Goal: Transaction & Acquisition: Book appointment/travel/reservation

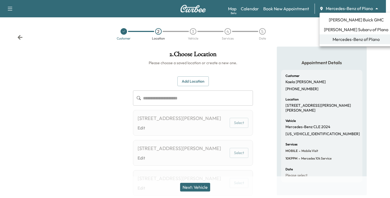
click at [372, 9] on body "**********" at bounding box center [195, 99] width 390 height 198
click at [338, 29] on span "[PERSON_NAME] Subaru of Plano" at bounding box center [356, 29] width 64 height 6
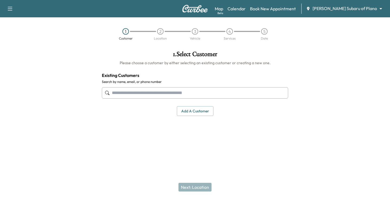
click at [134, 95] on input "text" at bounding box center [195, 92] width 186 height 11
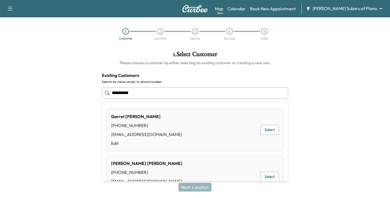
click at [266, 128] on button "Select" at bounding box center [269, 130] width 19 height 10
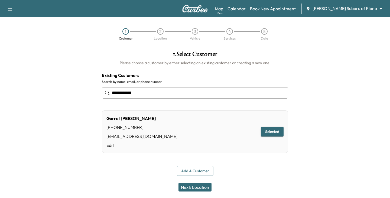
type input "**********"
click at [193, 186] on button "Next: Location" at bounding box center [194, 187] width 33 height 9
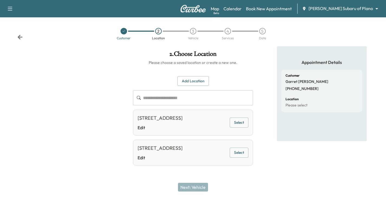
scroll to position [15, 0]
click at [240, 117] on button "Select" at bounding box center [239, 122] width 19 height 10
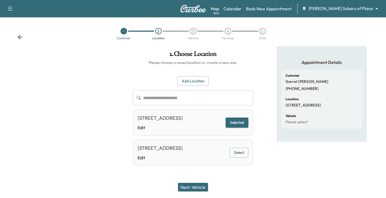
click at [200, 188] on button "Next: Vehicle" at bounding box center [193, 187] width 30 height 9
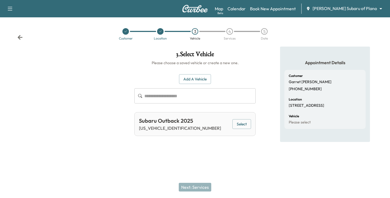
click at [252, 122] on div "Subaru Outback 2025 [US_VEHICLE_IDENTIFICATION_NUMBER] Select" at bounding box center [194, 124] width 121 height 24
click at [245, 124] on button "Select" at bounding box center [241, 124] width 19 height 10
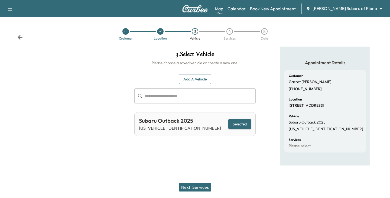
click at [193, 186] on button "Next: Services" at bounding box center [195, 187] width 32 height 9
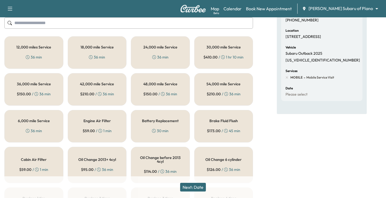
scroll to position [81, 0]
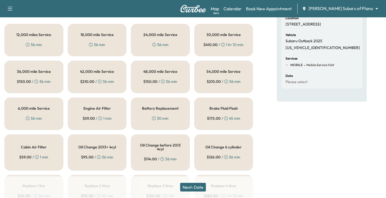
click at [41, 112] on div "6,000 mile Service 36 min" at bounding box center [33, 113] width 59 height 32
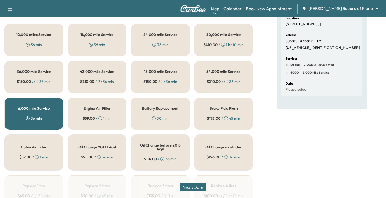
click at [196, 186] on button "Next: Date" at bounding box center [193, 187] width 26 height 9
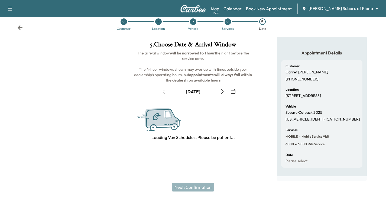
scroll to position [73, 0]
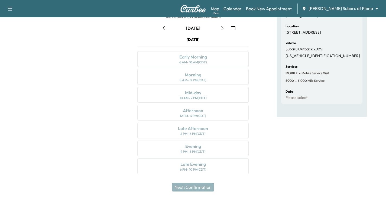
click at [222, 30] on icon "button" at bounding box center [222, 28] width 4 height 4
click at [221, 28] on icon "button" at bounding box center [222, 28] width 4 height 4
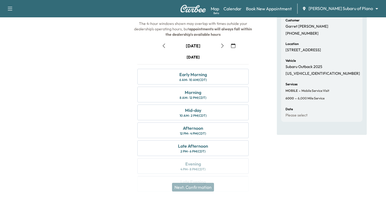
scroll to position [46, 0]
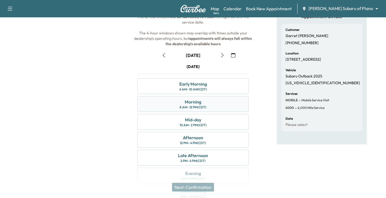
click at [200, 104] on div "Morning" at bounding box center [193, 102] width 17 height 6
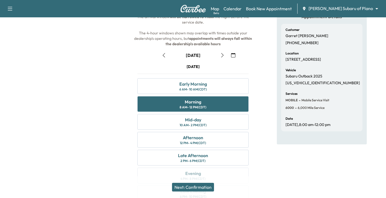
click at [196, 187] on button "Next: Confirmation" at bounding box center [193, 187] width 42 height 9
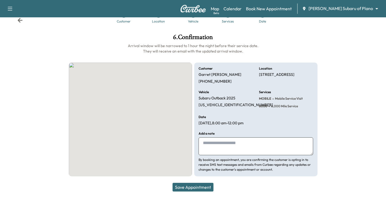
scroll to position [17, 0]
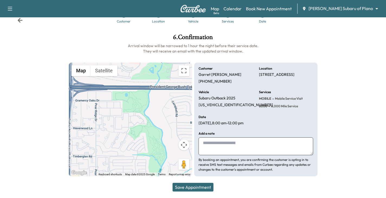
click at [201, 186] on button "Save Appointment" at bounding box center [192, 187] width 41 height 9
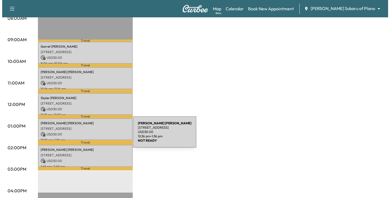
scroll to position [162, 0]
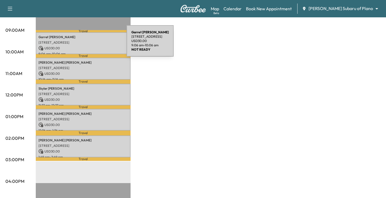
click at [86, 44] on div "[PERSON_NAME] [STREET_ADDRESS] USD 30.00 9:06 am - 10:06 am" at bounding box center [83, 43] width 95 height 22
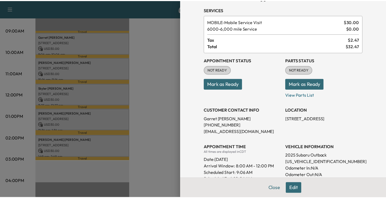
scroll to position [27, 0]
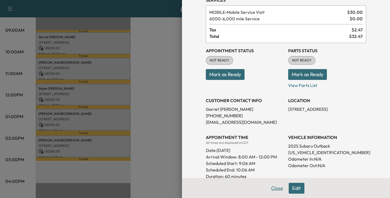
click at [271, 189] on button "Close" at bounding box center [276, 188] width 19 height 11
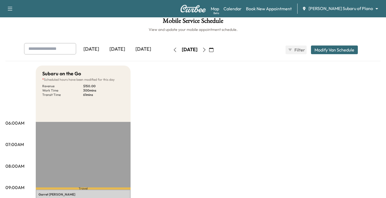
scroll to position [0, 0]
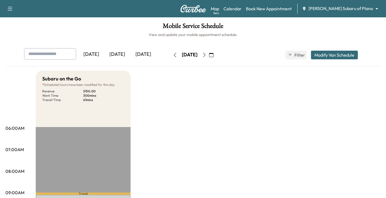
click at [368, 11] on body "Support Log Out Map Beta Calendar Book New Appointment [PERSON_NAME] Subaru of …" at bounding box center [193, 99] width 386 height 198
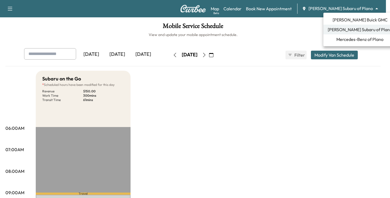
click at [349, 21] on span "[PERSON_NAME] Buick GMC" at bounding box center [359, 20] width 55 height 6
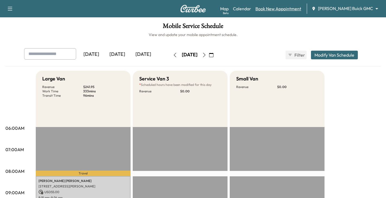
click at [301, 11] on link "Book New Appointment" at bounding box center [278, 8] width 46 height 6
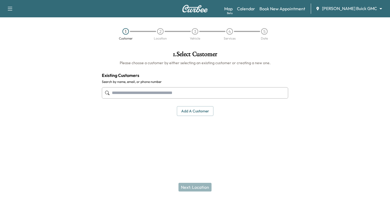
click at [166, 92] on input "text" at bounding box center [195, 92] width 186 height 11
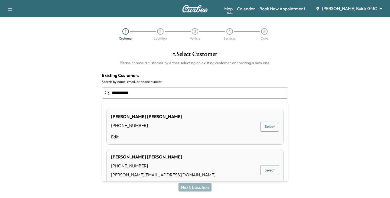
type input "**********"
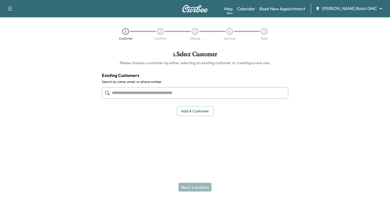
click at [54, 82] on div at bounding box center [48, 96] width 97 height 99
click at [136, 94] on input "text" at bounding box center [195, 92] width 186 height 11
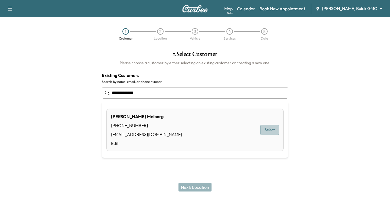
click at [269, 132] on button "Select" at bounding box center [269, 130] width 19 height 10
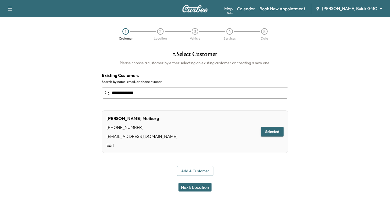
type input "**********"
click at [203, 189] on button "Next: Location" at bounding box center [194, 187] width 33 height 9
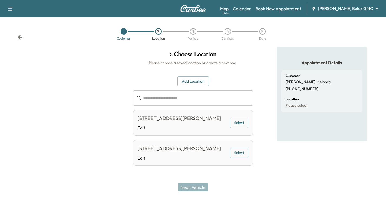
click at [235, 127] on button "Select" at bounding box center [239, 123] width 19 height 10
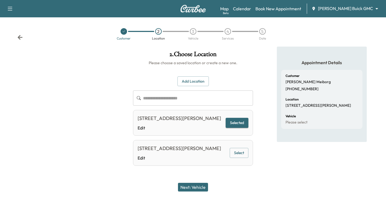
click at [201, 189] on button "Next: Vehicle" at bounding box center [193, 187] width 30 height 9
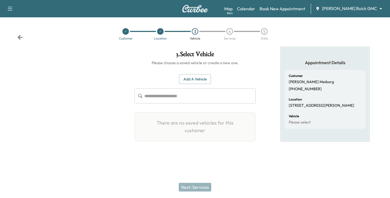
click at [187, 80] on button "Add a Vehicle" at bounding box center [195, 79] width 32 height 10
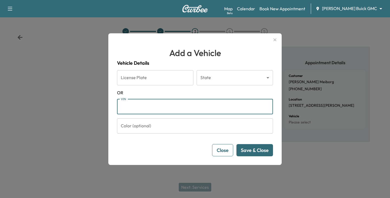
click at [130, 107] on input "VIN" at bounding box center [195, 106] width 156 height 15
paste input "**********"
type input "**********"
click at [254, 151] on button "Save & Close" at bounding box center [254, 150] width 37 height 12
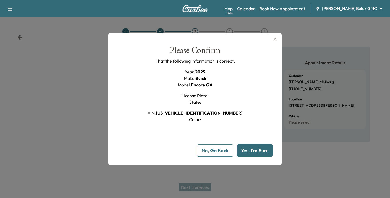
click at [250, 154] on button "Yes, I'm Sure" at bounding box center [255, 150] width 36 height 12
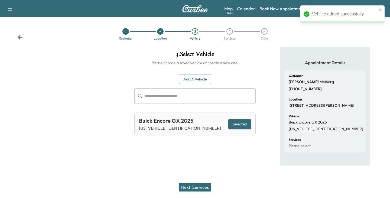
click at [199, 185] on button "Next: Services" at bounding box center [195, 187] width 32 height 9
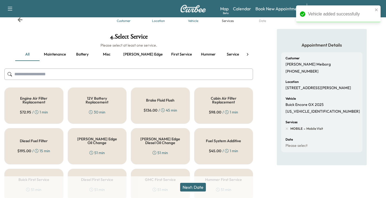
scroll to position [27, 0]
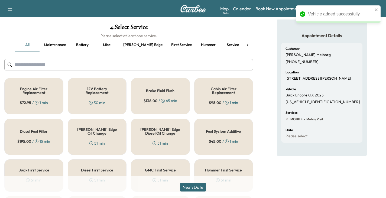
click at [90, 141] on icon at bounding box center [91, 143] width 4 height 4
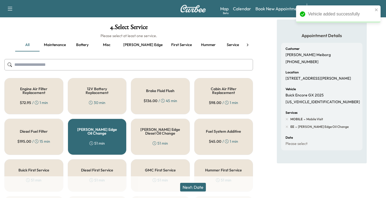
click at [203, 187] on button "Next: Date" at bounding box center [193, 187] width 26 height 9
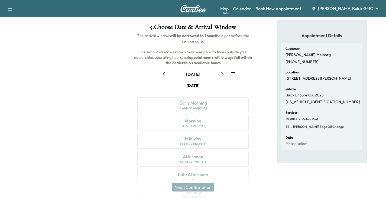
click at [221, 74] on icon "button" at bounding box center [222, 74] width 4 height 4
click at [224, 74] on icon "button" at bounding box center [222, 74] width 4 height 4
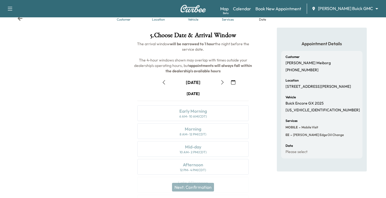
click at [223, 82] on icon "button" at bounding box center [222, 82] width 4 height 4
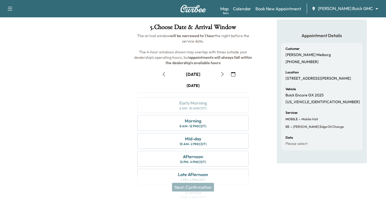
click at [222, 74] on icon "button" at bounding box center [222, 74] width 4 height 4
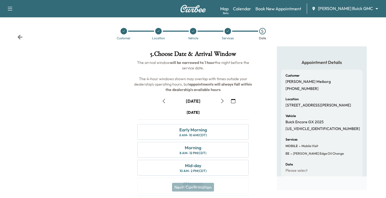
scroll to position [0, 0]
click at [158, 31] on icon at bounding box center [158, 31] width 3 height 3
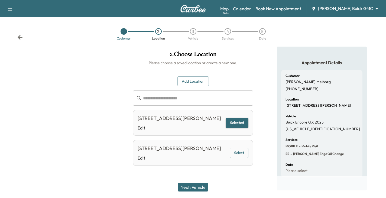
click at [170, 101] on input "text" at bounding box center [198, 97] width 110 height 15
click at [190, 78] on button "Add Location" at bounding box center [192, 81] width 31 height 10
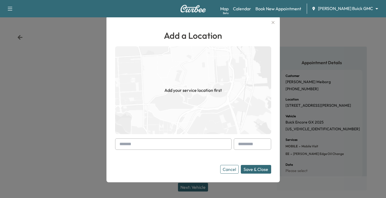
click at [135, 148] on input "text" at bounding box center [173, 143] width 116 height 11
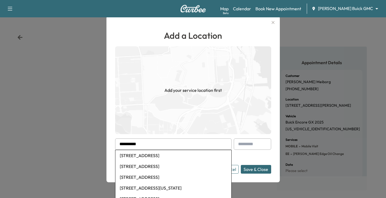
click at [151, 156] on li "[STREET_ADDRESS]" at bounding box center [173, 155] width 116 height 11
type input "**********"
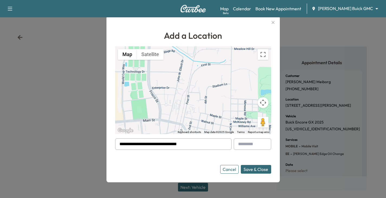
click at [256, 170] on button "Save & Close" at bounding box center [256, 169] width 30 height 9
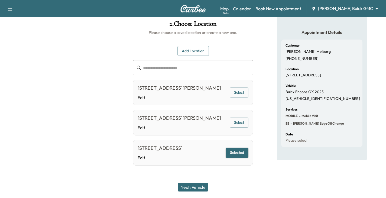
scroll to position [38, 0]
click at [240, 155] on button "Selected" at bounding box center [236, 153] width 23 height 10
click at [198, 189] on button "Next: Vehicle" at bounding box center [193, 187] width 30 height 9
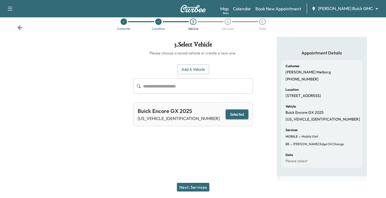
click at [199, 188] on button "Next: Services" at bounding box center [193, 187] width 32 height 9
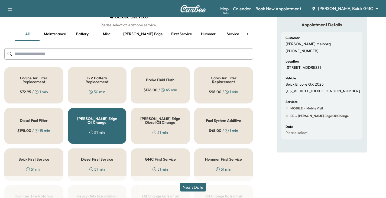
click at [194, 188] on button "Next: Date" at bounding box center [193, 187] width 26 height 9
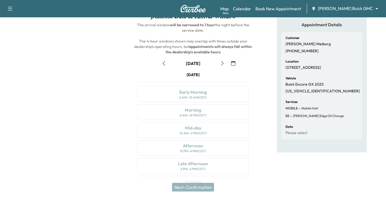
click at [222, 63] on icon "button" at bounding box center [222, 63] width 4 height 4
click at [224, 62] on button "button" at bounding box center [222, 63] width 9 height 9
click at [221, 63] on icon "button" at bounding box center [222, 63] width 4 height 4
click at [222, 64] on icon "button" at bounding box center [222, 63] width 4 height 4
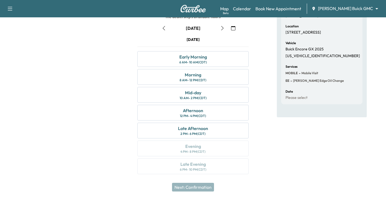
scroll to position [46, 0]
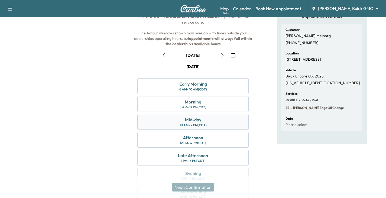
click at [205, 121] on div "Mid-day 10 AM - 2 PM (CDT)" at bounding box center [192, 122] width 111 height 16
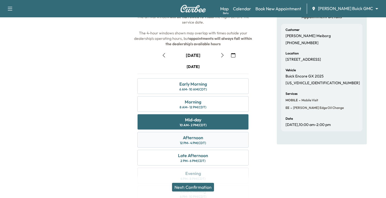
click at [200, 140] on div "Afternoon" at bounding box center [193, 137] width 20 height 6
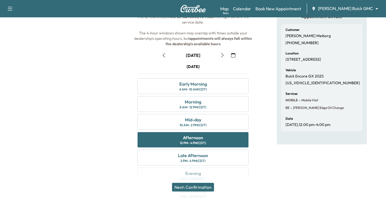
click at [196, 189] on button "Next: Confirmation" at bounding box center [193, 187] width 42 height 9
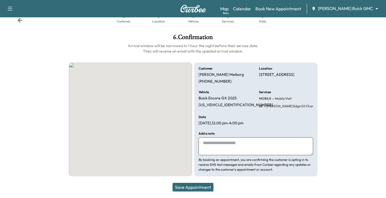
scroll to position [17, 0]
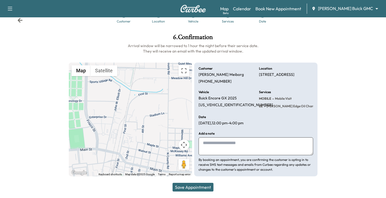
click at [191, 185] on button "Save Appointment" at bounding box center [192, 187] width 41 height 9
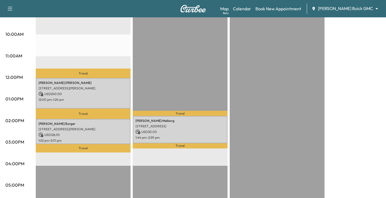
scroll to position [189, 0]
